Goal: Task Accomplishment & Management: Use online tool/utility

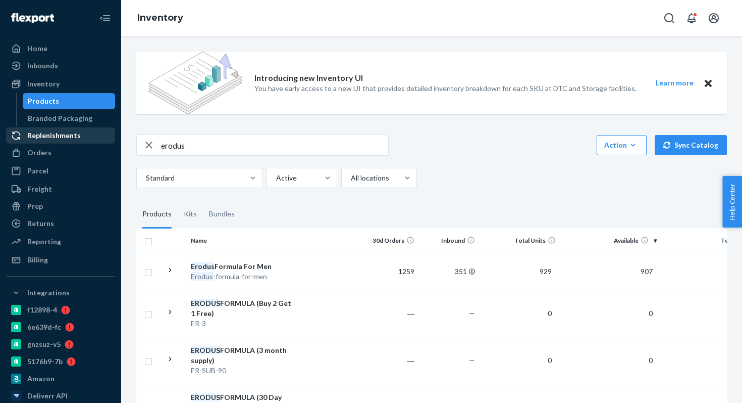
click at [50, 134] on div "Replenishments" at bounding box center [54, 135] width 54 height 10
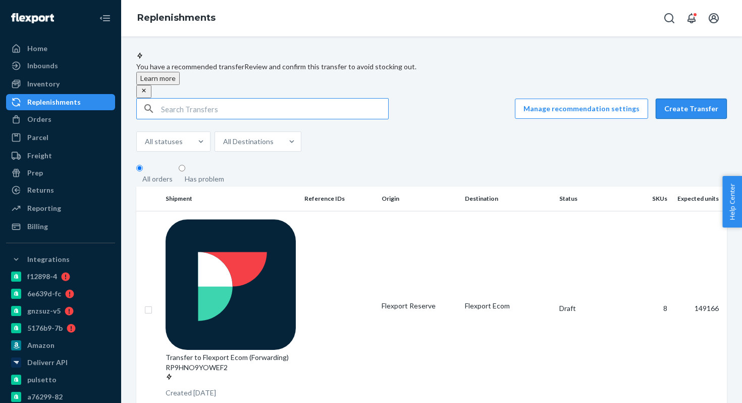
click at [693, 104] on button "Create Transfer" at bounding box center [691, 108] width 71 height 20
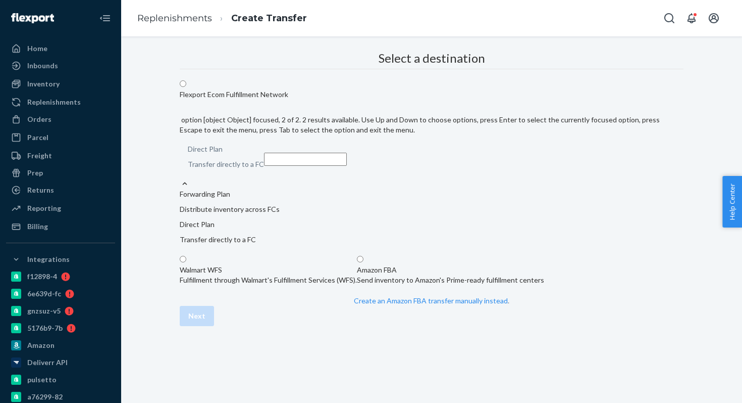
click at [264, 159] on p "Transfer directly to a FC" at bounding box center [226, 164] width 76 height 10
click at [347, 153] on input "option [object Object] focused, 2 of 2. 2 results available. Use Up and Down to…" at bounding box center [305, 159] width 83 height 13
click at [409, 189] on p "Forwarding Plan" at bounding box center [432, 194] width 504 height 10
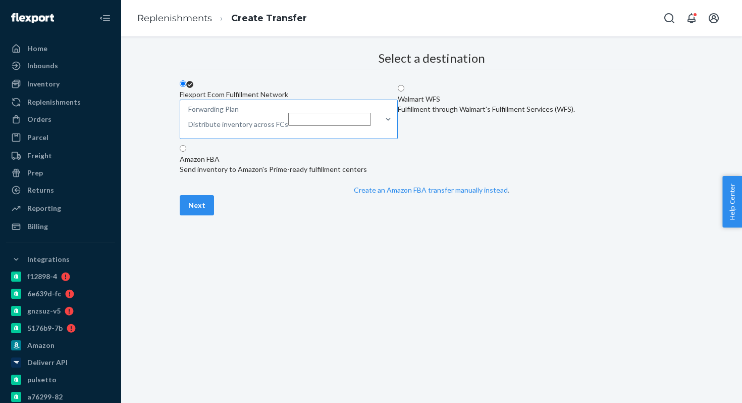
click at [379, 138] on div "Forwarding Plan Distribute inventory across FCs" at bounding box center [279, 119] width 199 height 38
click at [371, 126] on input "Forwarding Plan Distribute inventory across FCs" at bounding box center [329, 119] width 83 height 13
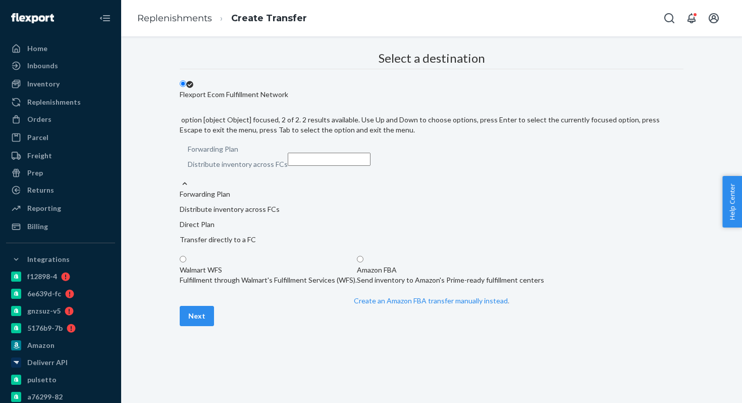
click at [402, 219] on p "Direct Plan" at bounding box center [432, 224] width 504 height 10
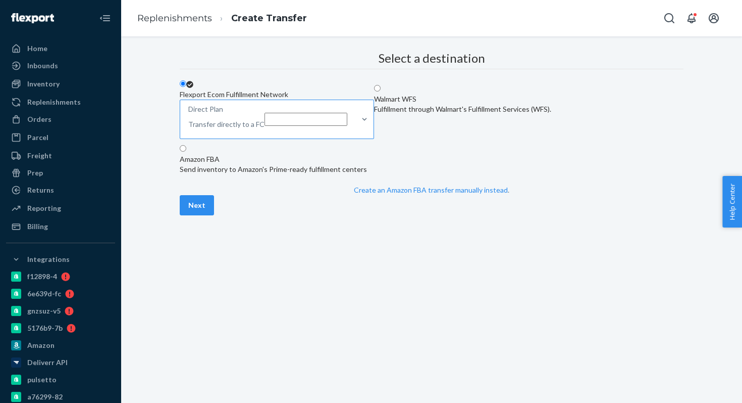
click at [265, 114] on p "Direct Plan" at bounding box center [226, 109] width 76 height 10
click at [347, 126] on input "Direct Plan Transfer directly to a FC" at bounding box center [306, 119] width 83 height 13
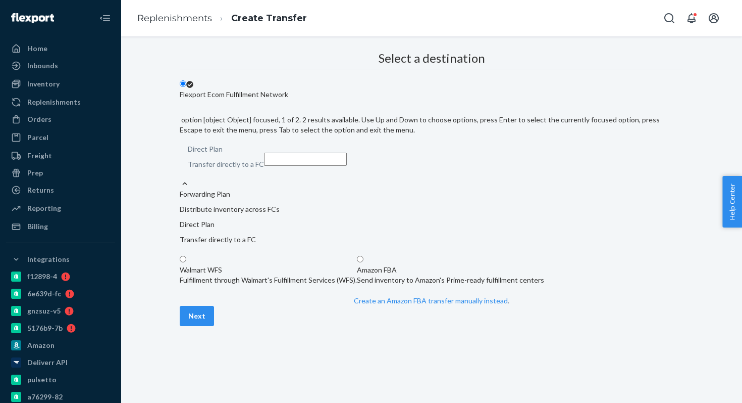
click at [398, 189] on p "Forwarding Plan" at bounding box center [432, 194] width 504 height 10
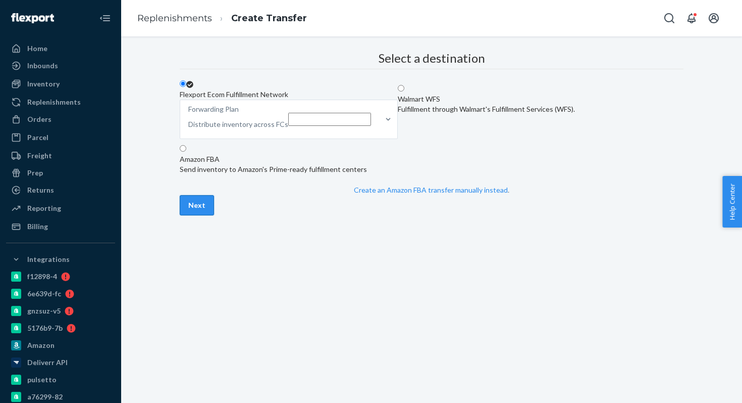
click at [214, 215] on button "Next" at bounding box center [197, 205] width 34 height 20
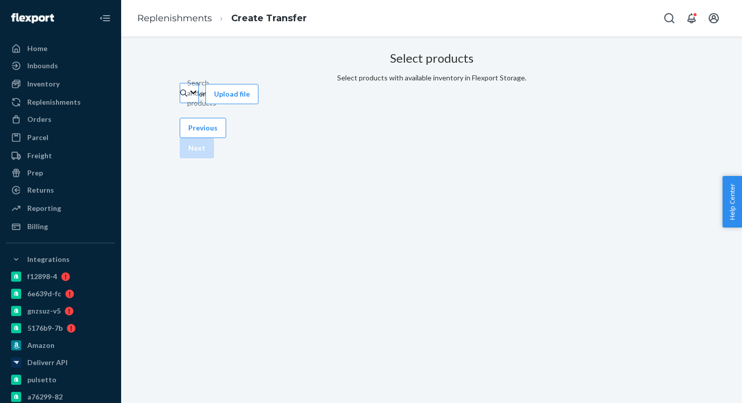
click at [199, 103] on div "Search and add products" at bounding box center [189, 93] width 19 height 20
click at [188, 98] on input "Search and add products" at bounding box center [187, 93] width 1 height 10
click at [188, 98] on div "Search and add products" at bounding box center [187, 93] width 1 height 10
click at [188, 98] on input "Search and add products" at bounding box center [187, 93] width 1 height 10
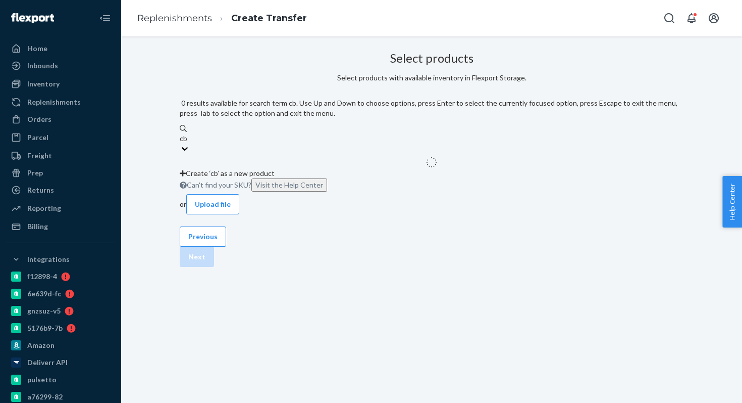
type input "cb"
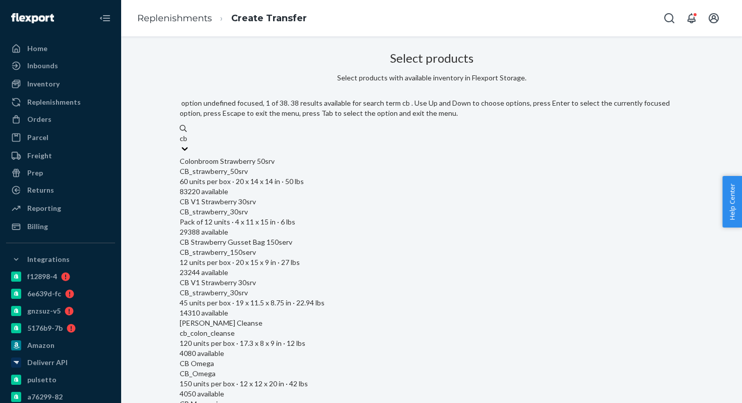
click at [403, 174] on div "Colonbroom Strawberry 50srv CB_strawberry_50srv 60 units per box · 20 x 14 x 14…" at bounding box center [432, 176] width 504 height 40
click at [189, 143] on input "cb" at bounding box center [185, 138] width 10 height 10
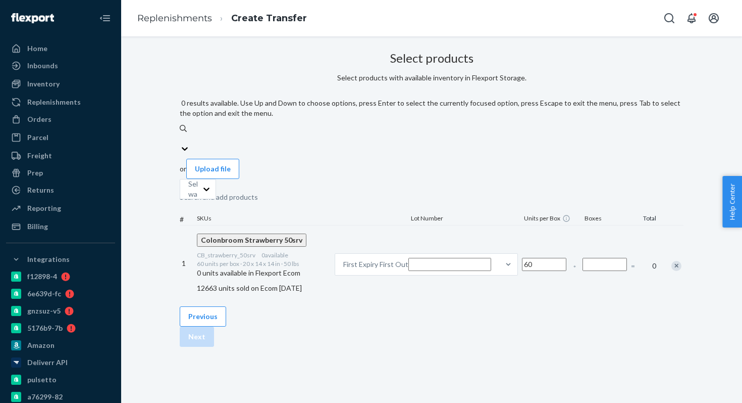
click at [329, 133] on div "Search and add products" at bounding box center [432, 138] width 504 height 10
click at [181, 133] on input "0 results available. Use Up and Down to choose options, press Enter to select t…" at bounding box center [180, 138] width 1 height 10
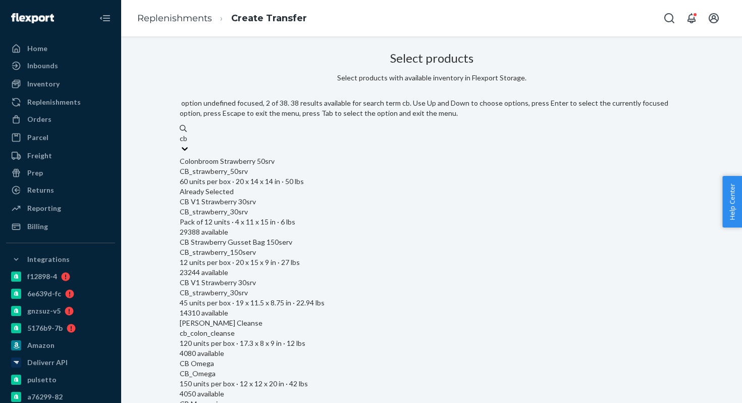
type input "cb"
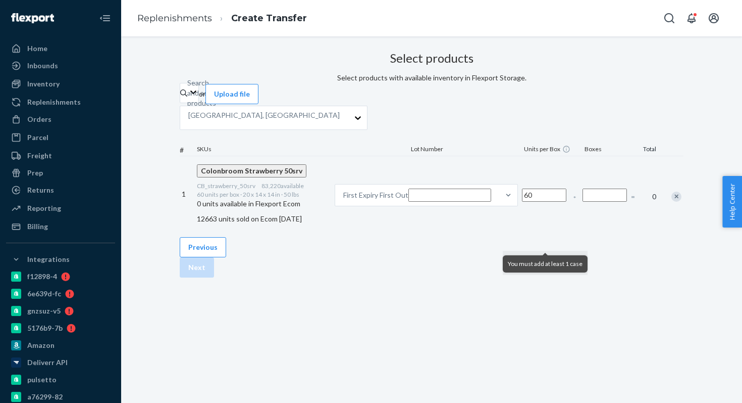
click at [583, 202] on input "Number of boxes" at bounding box center [605, 194] width 44 height 13
type input "300"
click at [629, 210] on div "= 18000" at bounding box center [643, 196] width 29 height 26
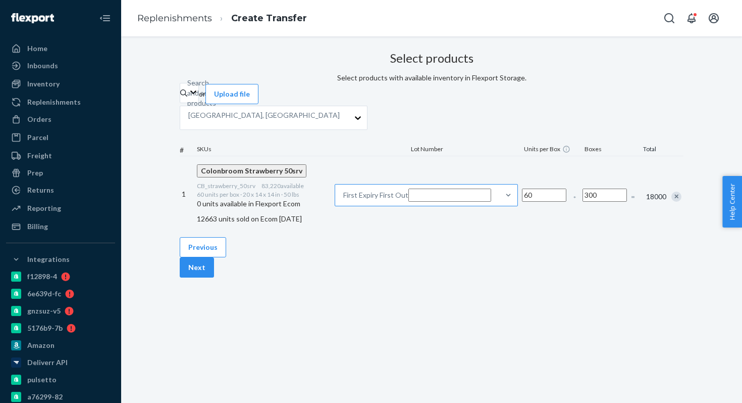
click at [446, 206] on div "First Expiry First Out" at bounding box center [417, 194] width 164 height 21
click at [446, 202] on input "First Expiry First Out" at bounding box center [450, 194] width 83 height 13
click at [577, 237] on div "Select products Select products with available inventory in Flexport Storage. S…" at bounding box center [432, 141] width 504 height 189
click at [214, 277] on button "Next" at bounding box center [197, 267] width 34 height 20
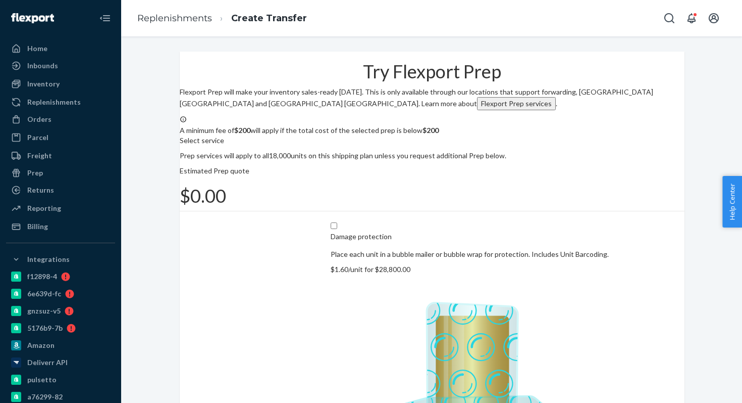
scroll to position [112, 0]
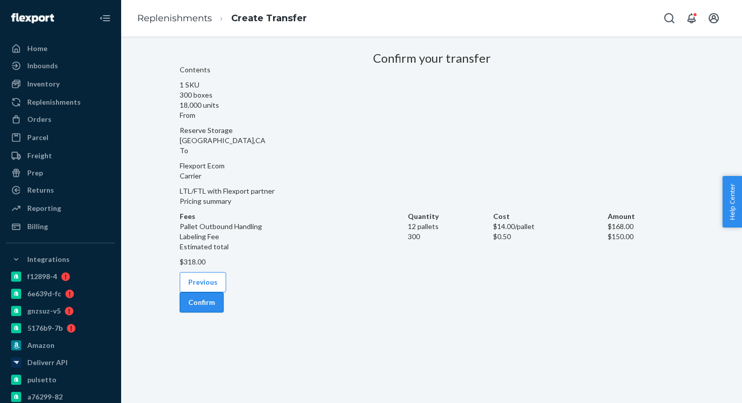
click at [224, 312] on button "Confirm" at bounding box center [202, 302] width 44 height 20
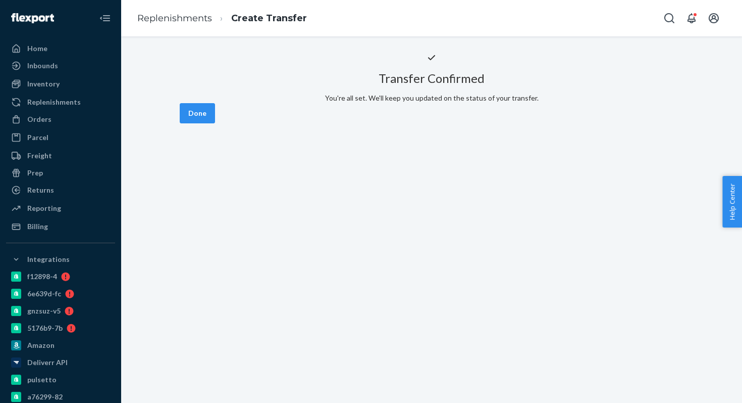
click at [638, 123] on div "Done" at bounding box center [432, 113] width 504 height 20
click at [215, 123] on button "Done" at bounding box center [197, 113] width 35 height 20
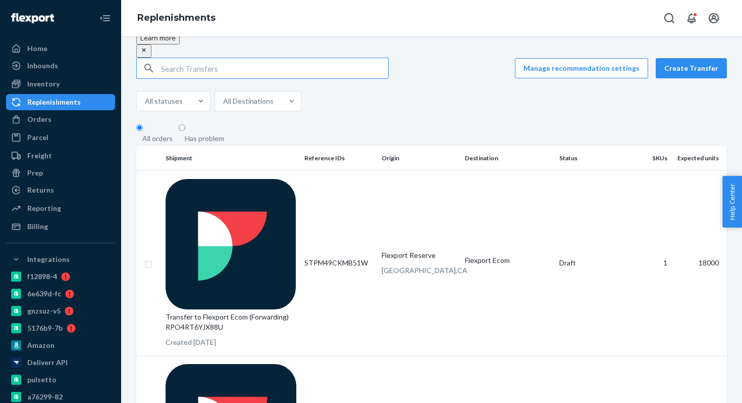
scroll to position [41, 0]
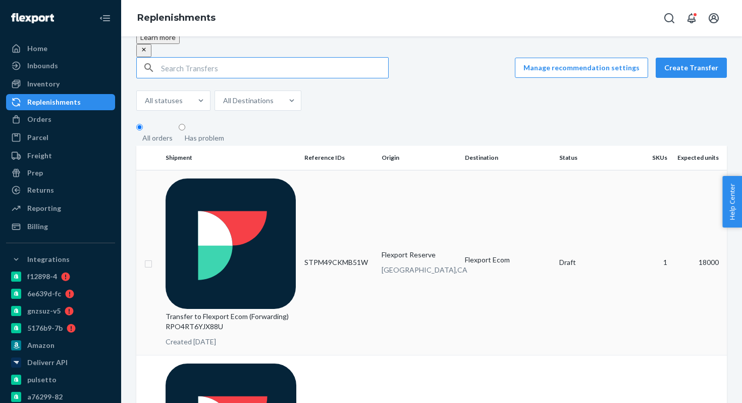
click at [328, 210] on td "STPM49CKMB51W" at bounding box center [340, 262] width 78 height 185
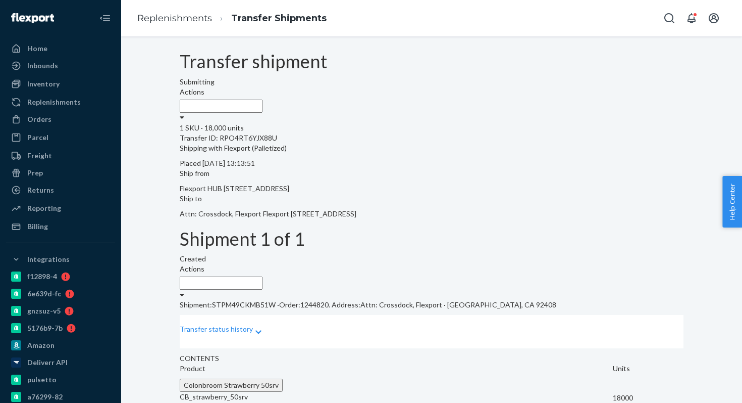
click at [264, 143] on div "Transfer ID: RPO4RT6YJX88U" at bounding box center [432, 138] width 504 height 10
copy div "RPO4RT6YJX88U"
click at [64, 69] on div "Inbounds" at bounding box center [60, 66] width 107 height 14
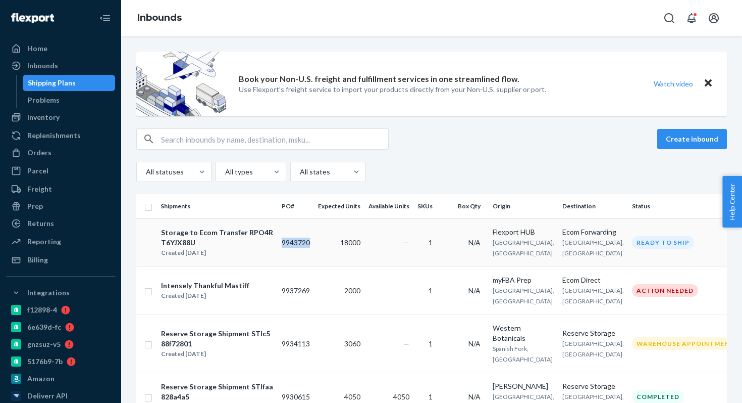
copy td "9943720"
drag, startPoint x: 322, startPoint y: 251, endPoint x: 279, endPoint y: 249, distance: 43.0
click at [279, 249] on tr "Storage to Ecom Transfer RPO4RT6YJX88U Created [DATE] 9943720 18000 — 1 N/A Fle…" at bounding box center [456, 242] width 640 height 48
click at [45, 157] on div "Orders" at bounding box center [39, 152] width 24 height 10
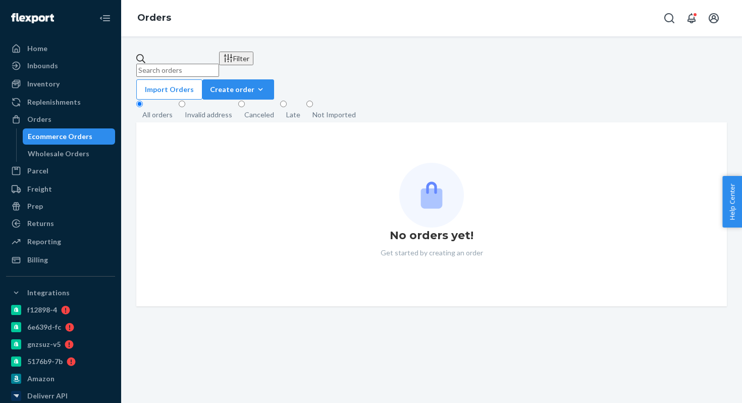
click at [184, 64] on input "text" at bounding box center [177, 70] width 83 height 13
paste input "[PERSON_NAME]"
type input "[PERSON_NAME]"
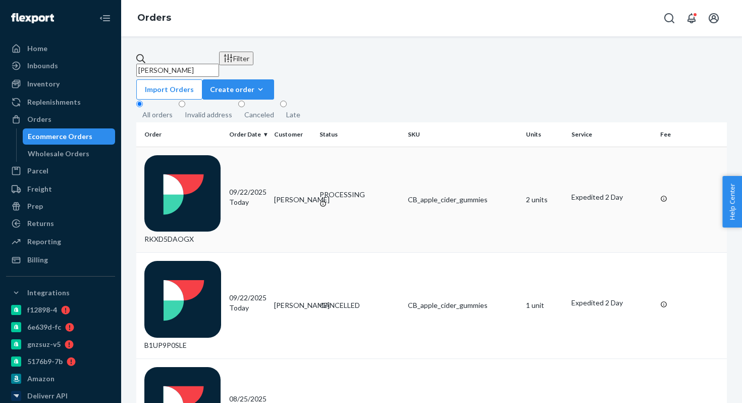
click at [215, 162] on td "RKXD5DAOGX" at bounding box center [180, 199] width 89 height 106
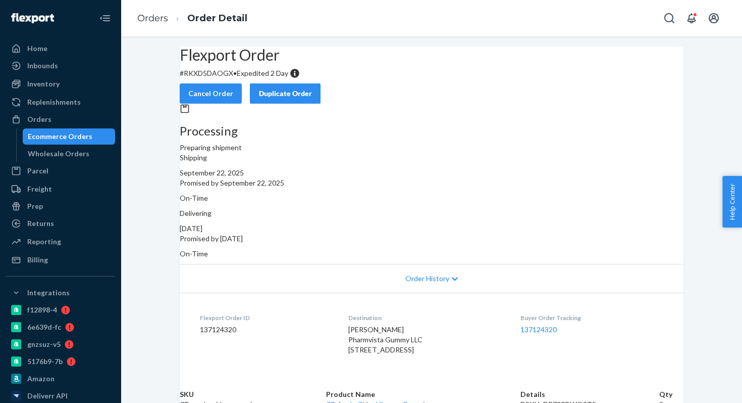
click at [551, 313] on dt "Buyer Order Tracking" at bounding box center [592, 317] width 143 height 9
click at [544, 325] on link "137124320" at bounding box center [539, 329] width 36 height 9
